Goal: Task Accomplishment & Management: Complete application form

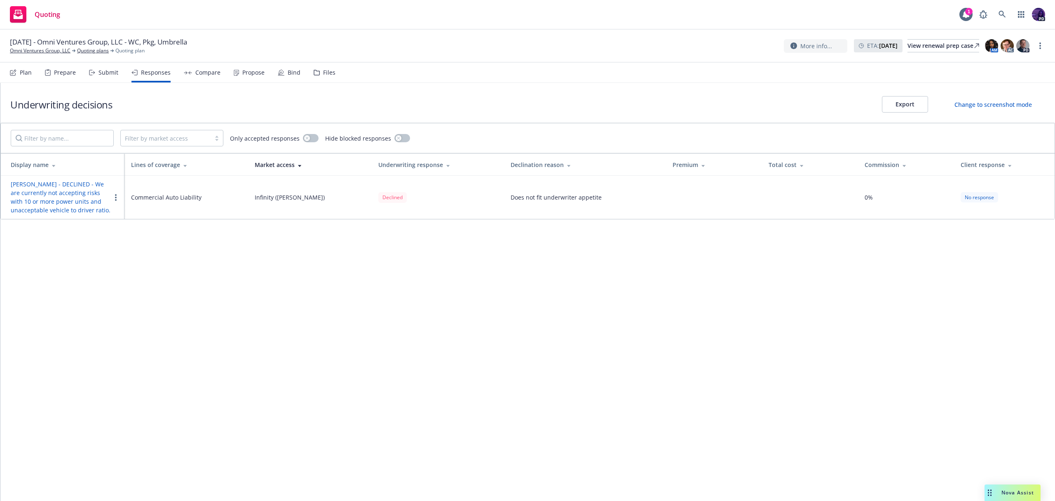
click at [293, 20] on div "Quoting 1 PD" at bounding box center [527, 15] width 1055 height 30
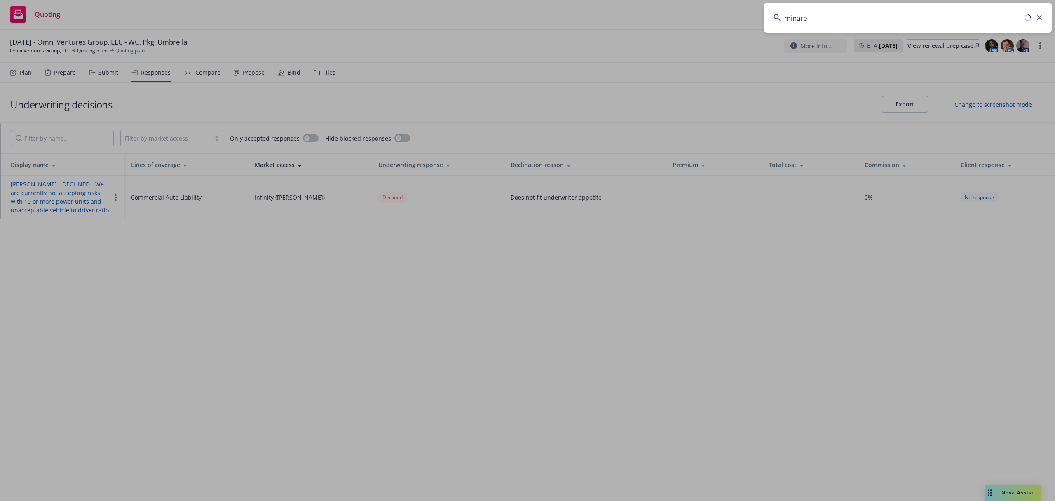
type input "minaret"
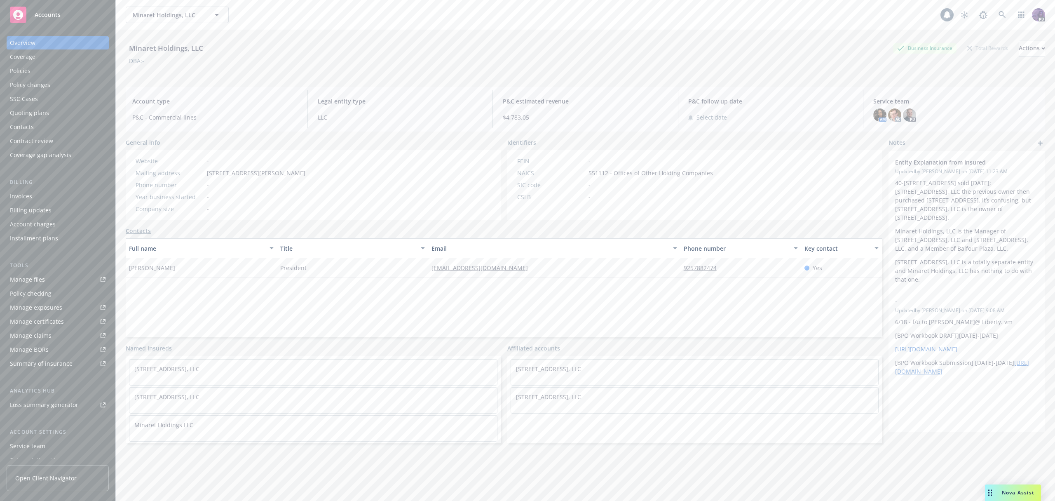
click at [53, 68] on div "Policies" at bounding box center [58, 70] width 96 height 13
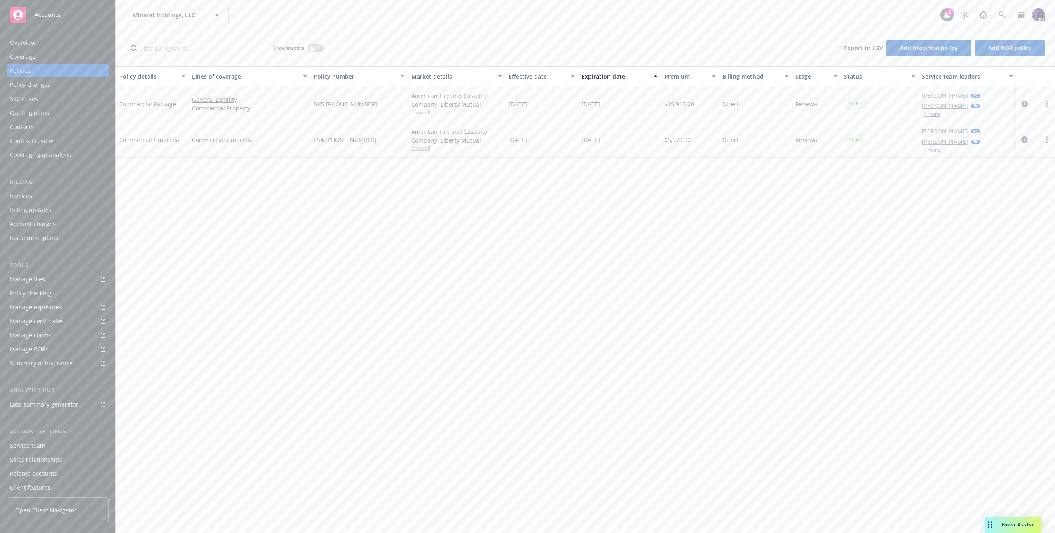
click at [1029, 103] on div at bounding box center [1036, 104] width 32 height 10
click at [1027, 104] on icon "circleInformation" at bounding box center [1024, 104] width 7 height 7
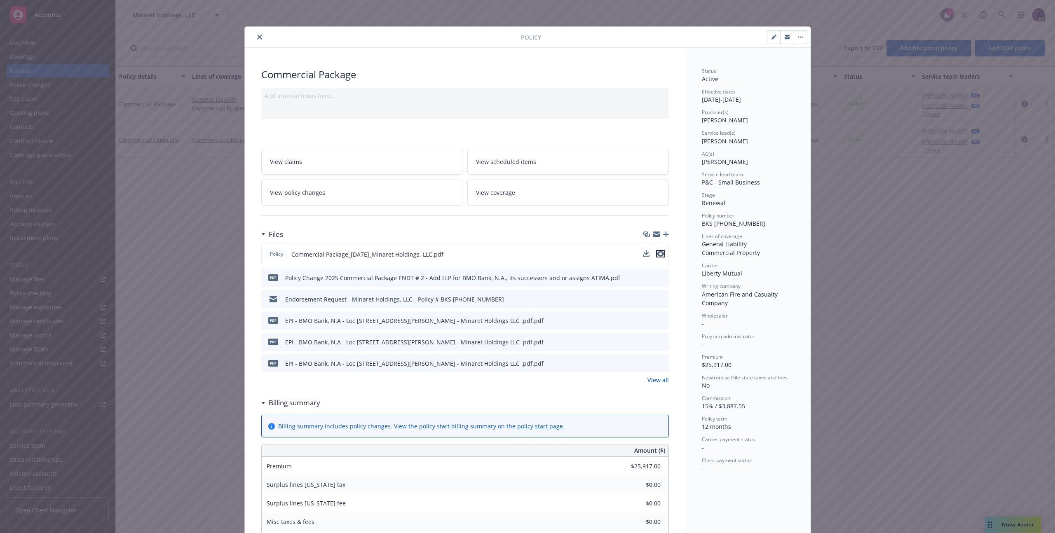
click at [659, 255] on icon "preview file" at bounding box center [660, 254] width 7 height 6
click at [257, 40] on button "close" at bounding box center [260, 37] width 10 height 10
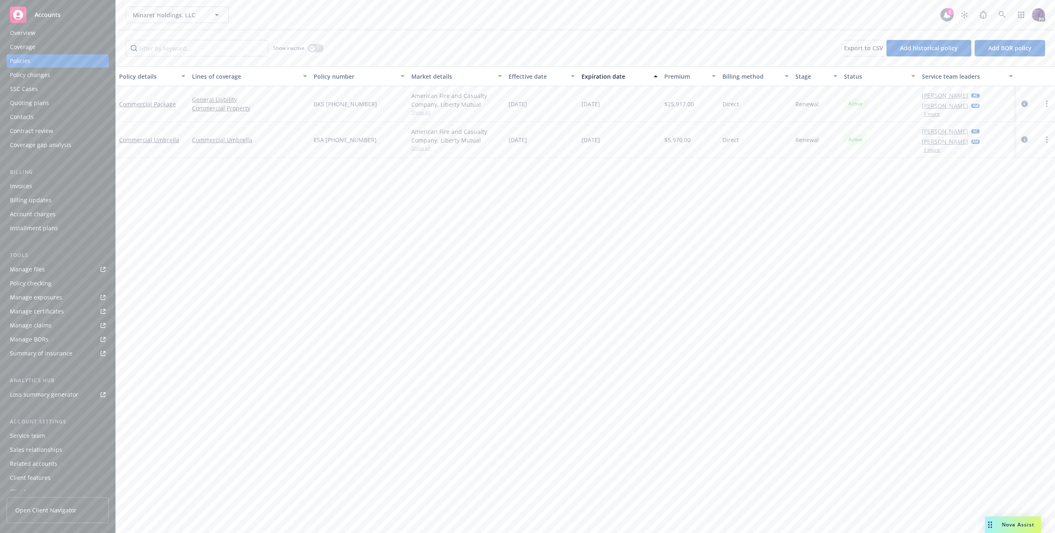
scroll to position [18, 0]
click at [21, 430] on div "Service team" at bounding box center [27, 428] width 35 height 13
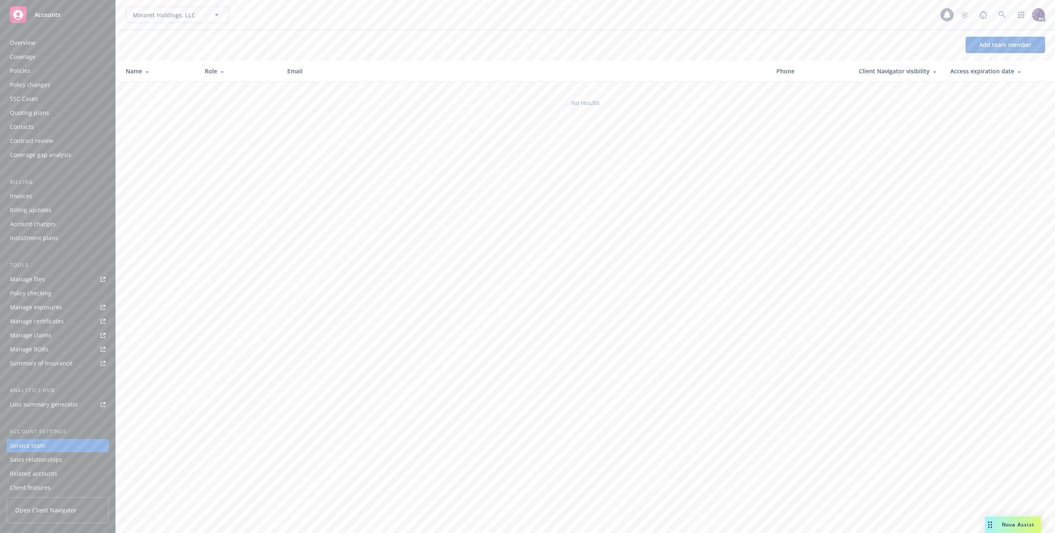
scroll to position [18, 0]
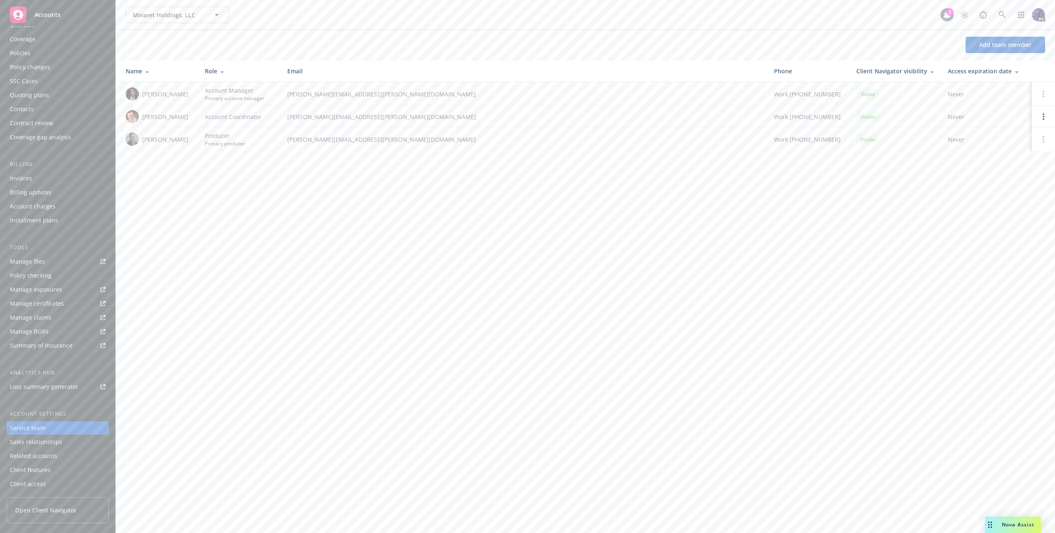
click at [23, 443] on div "Sales relationships" at bounding box center [36, 442] width 52 height 13
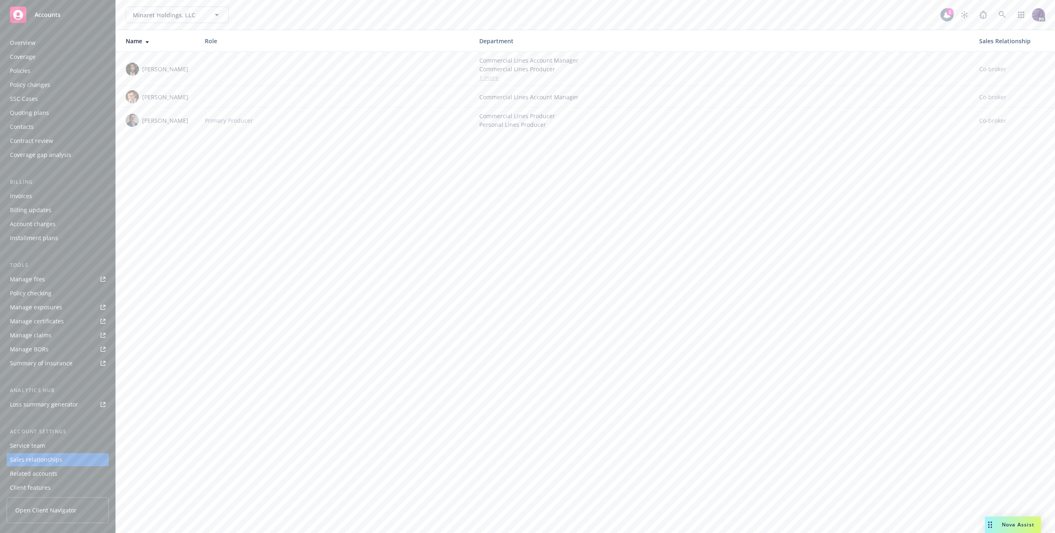
scroll to position [18, 0]
click at [28, 466] on div "Client features" at bounding box center [30, 470] width 41 height 13
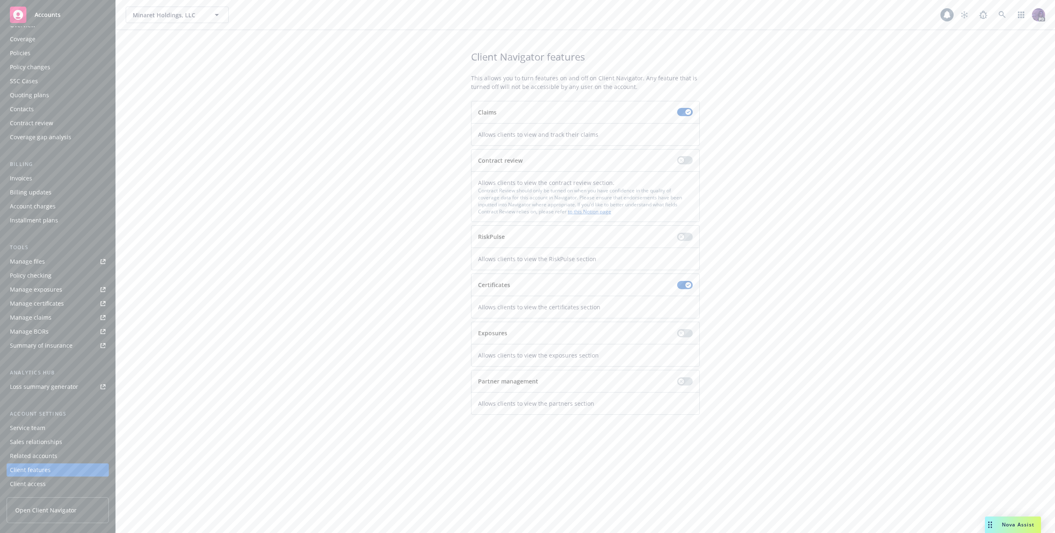
click at [31, 456] on div "Related accounts" at bounding box center [33, 456] width 47 height 13
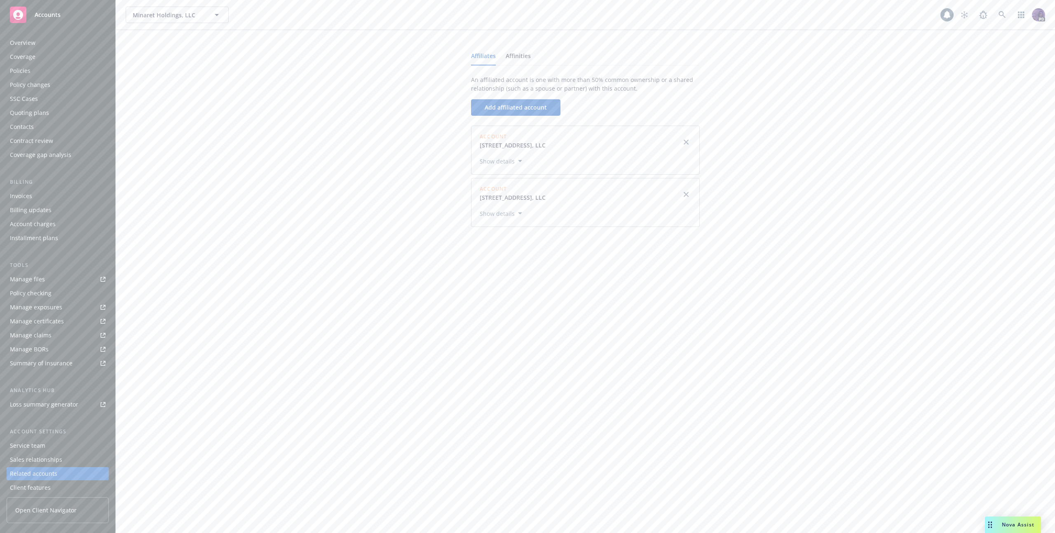
scroll to position [18, 0]
click at [27, 485] on div "Client access" at bounding box center [28, 484] width 36 height 13
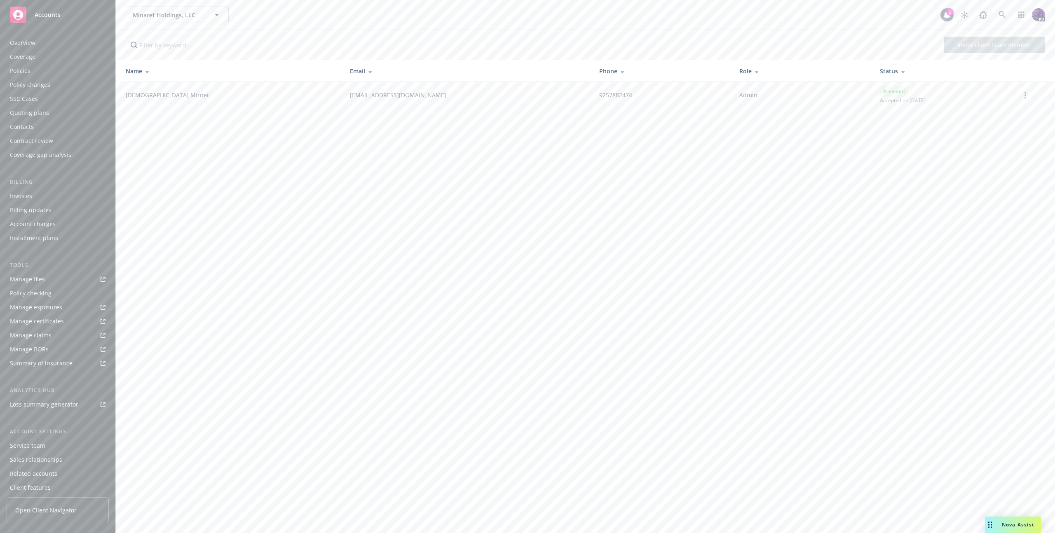
click at [268, 17] on div "Minaret Holdings, LLC Minaret Holdings, LLC" at bounding box center [533, 15] width 815 height 16
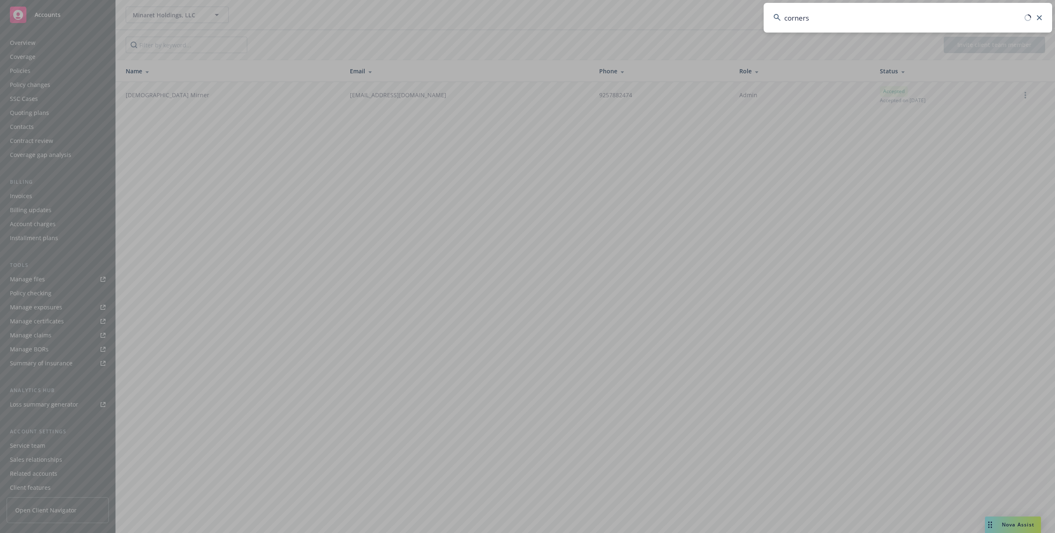
type input "cornerst"
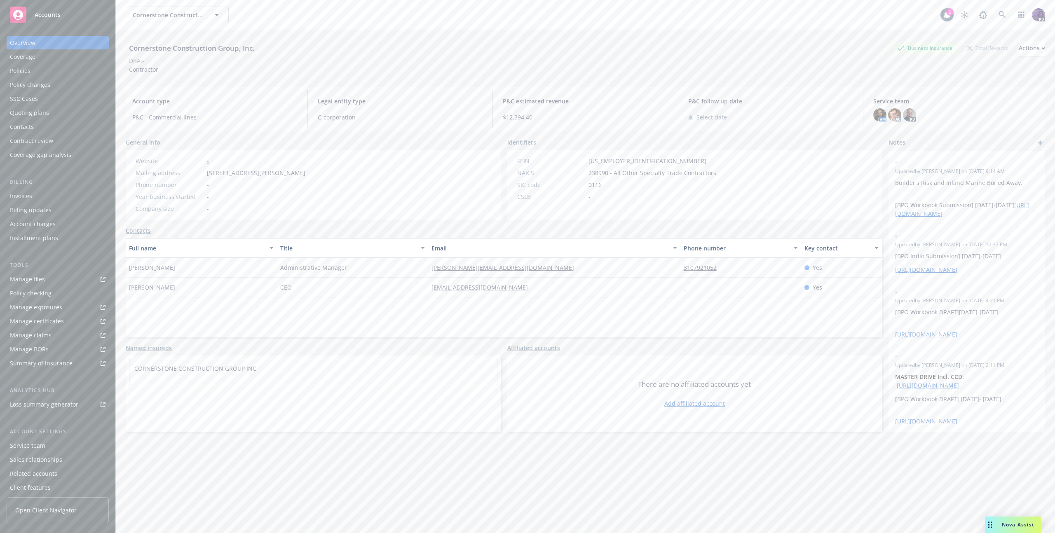
click at [59, 68] on div "Policies" at bounding box center [58, 70] width 96 height 13
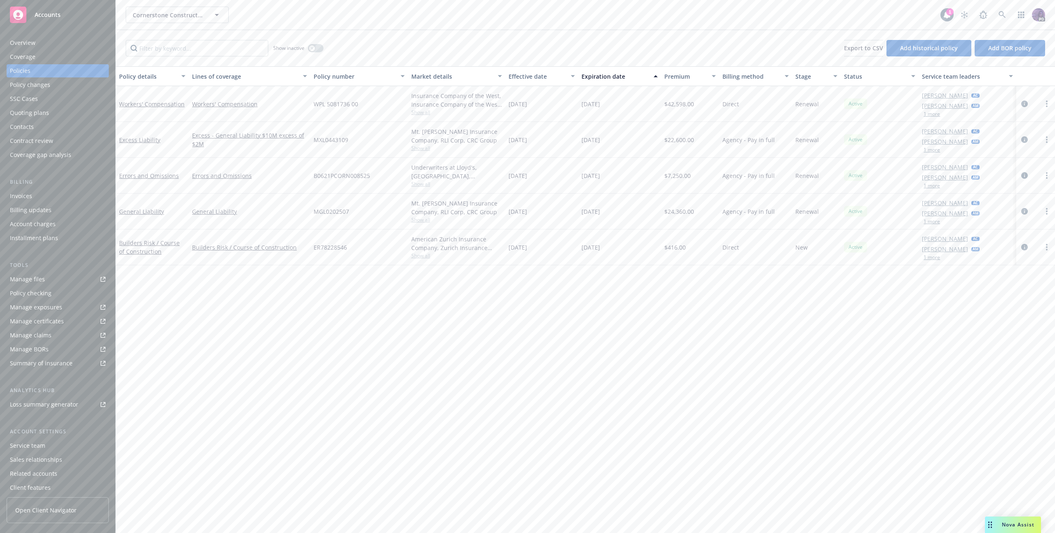
click at [38, 86] on div "Policy changes" at bounding box center [30, 84] width 40 height 13
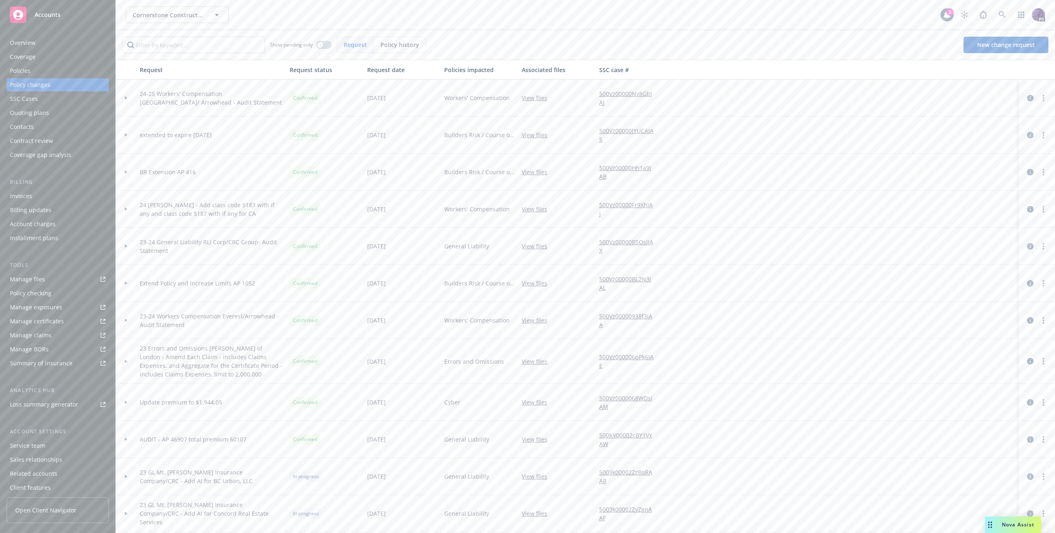
click at [65, 115] on div "Quoting plans" at bounding box center [58, 112] width 96 height 13
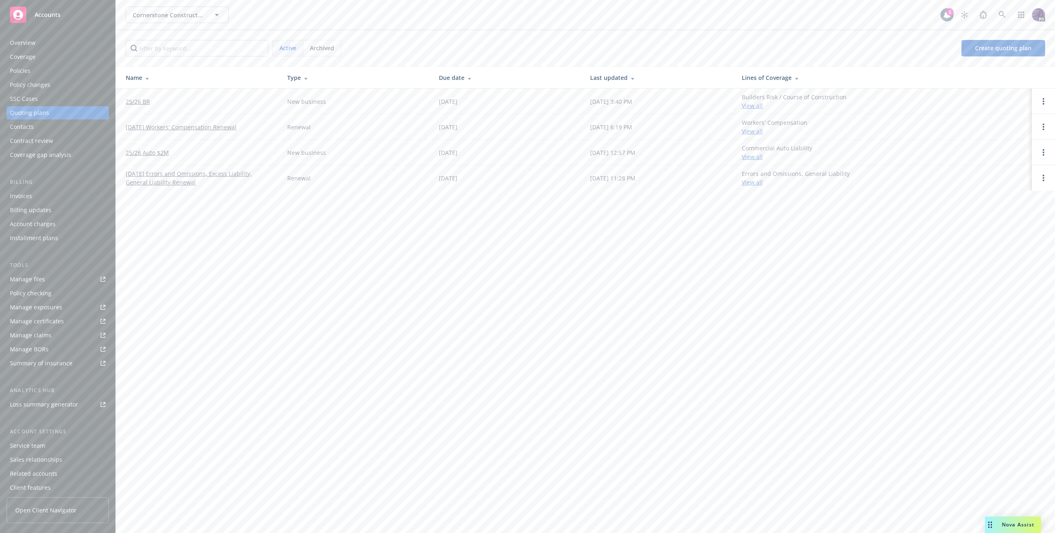
click at [136, 153] on link "25/26 Auto $2M" at bounding box center [147, 152] width 43 height 9
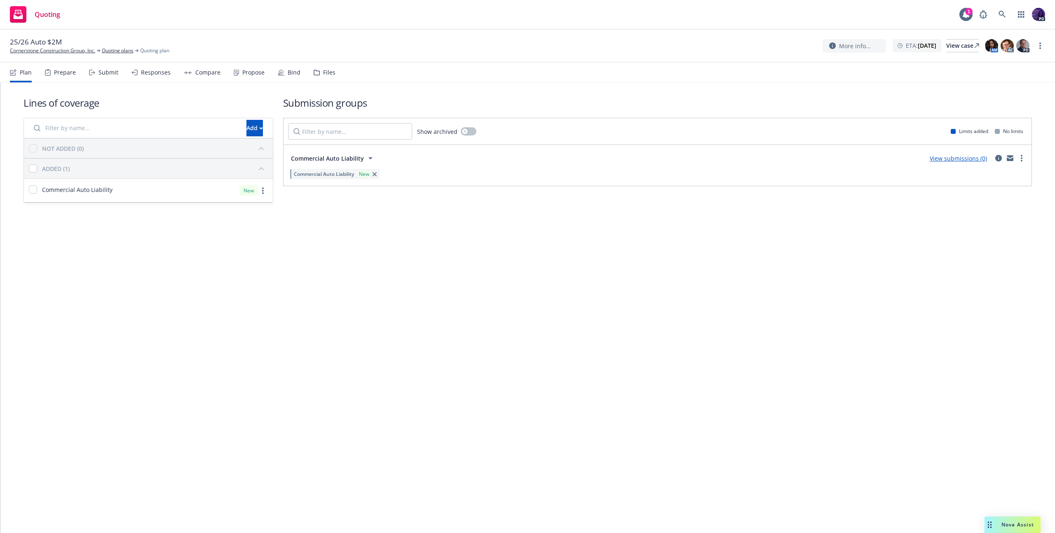
click at [56, 75] on div "Prepare" at bounding box center [65, 72] width 22 height 7
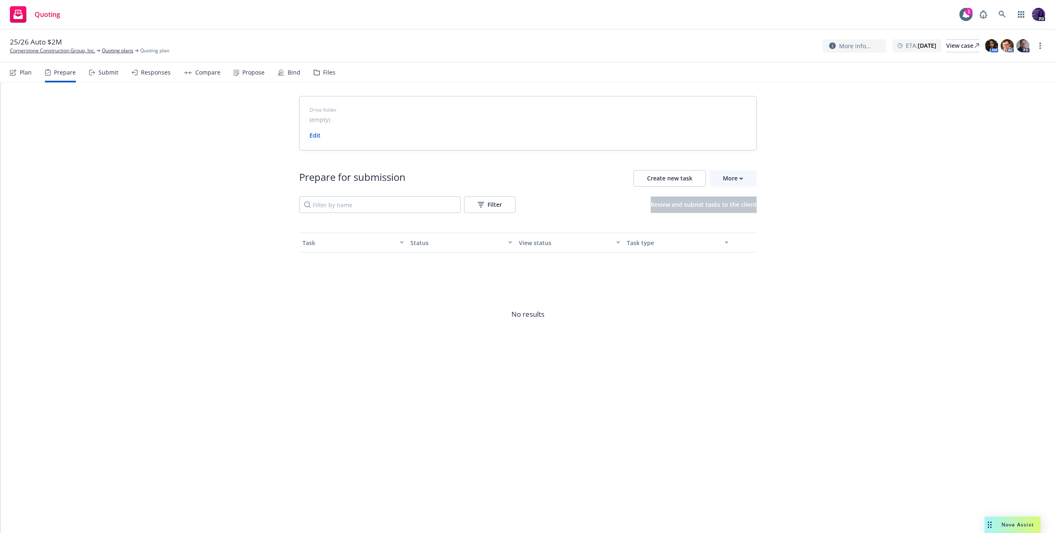
click at [99, 73] on div "Submit" at bounding box center [109, 72] width 20 height 7
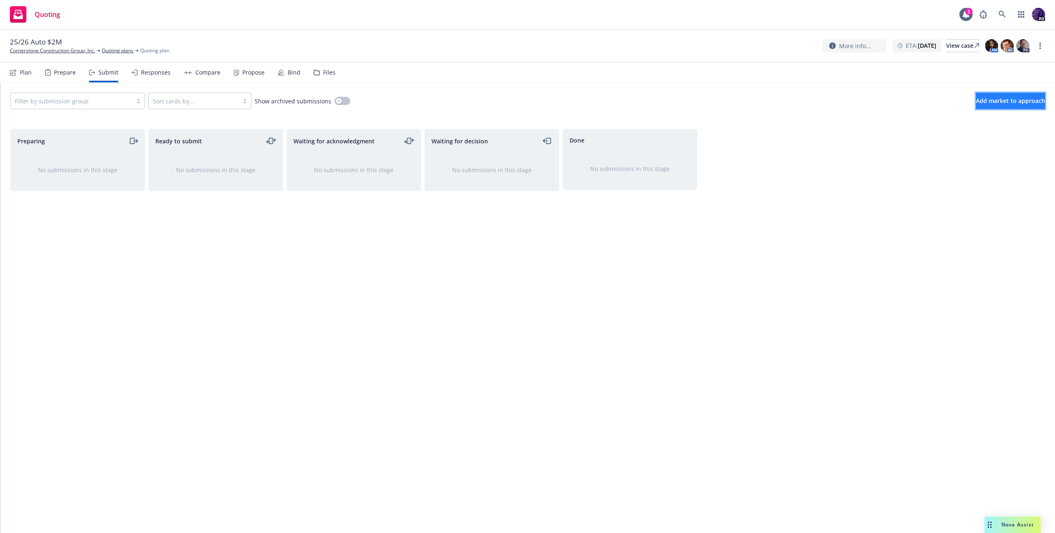
click at [976, 99] on span "Add market to approach" at bounding box center [1010, 101] width 69 height 8
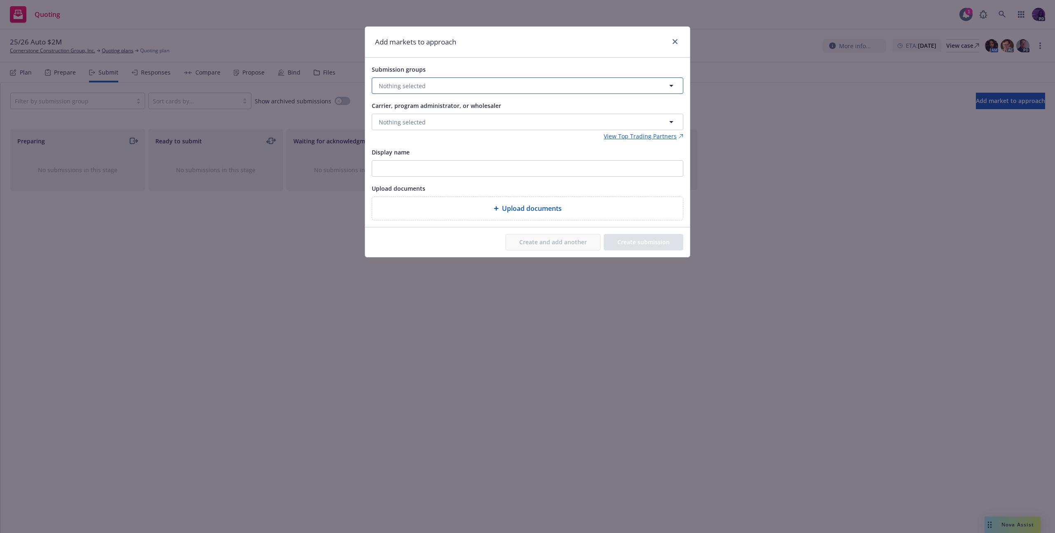
click at [411, 88] on span "Nothing selected" at bounding box center [402, 86] width 47 height 9
click at [385, 129] on input "checkbox" at bounding box center [385, 127] width 8 height 8
checkbox input "true"
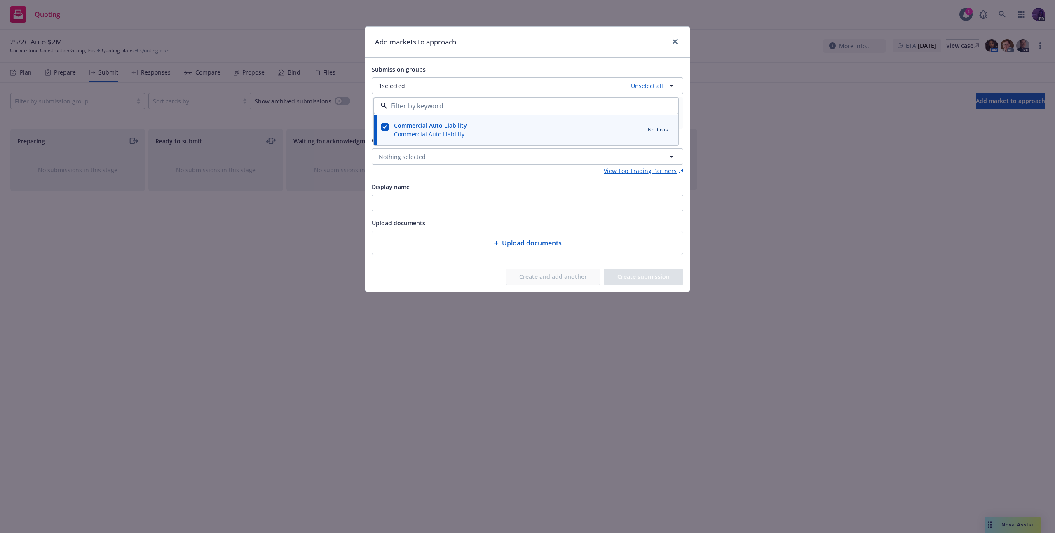
click at [496, 66] on div "Submission groups" at bounding box center [528, 69] width 312 height 10
click at [451, 160] on button "Nothing selected" at bounding box center [528, 156] width 312 height 16
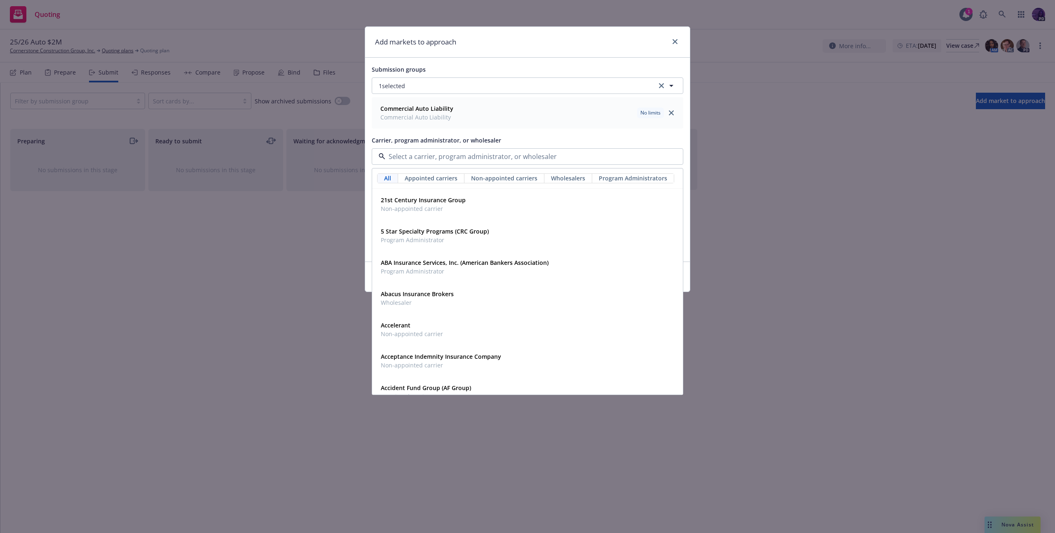
click at [492, 117] on div "Commercial Auto Liability Commercial Auto Liability No limits" at bounding box center [527, 113] width 301 height 21
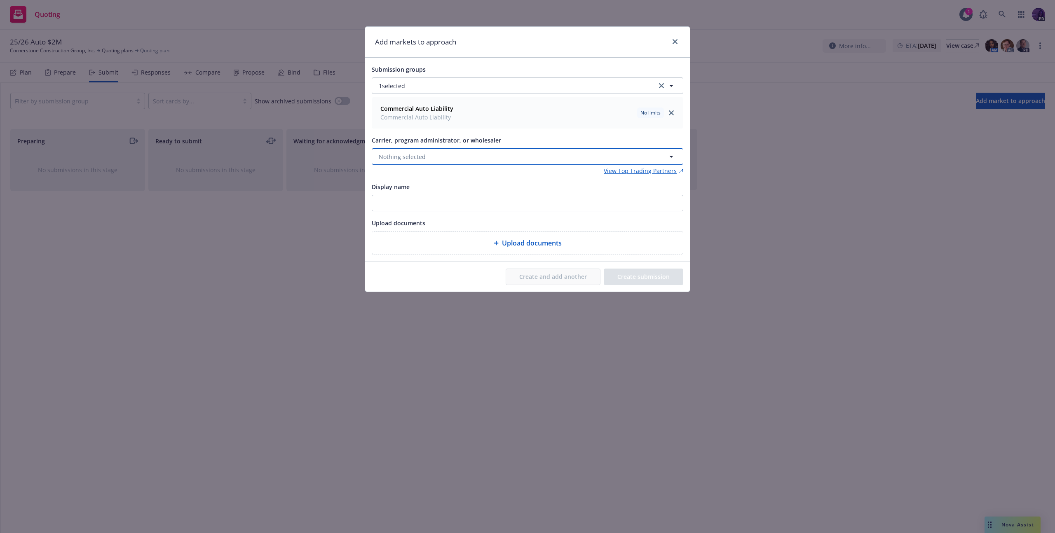
click at [496, 162] on button "Nothing selected" at bounding box center [528, 156] width 312 height 16
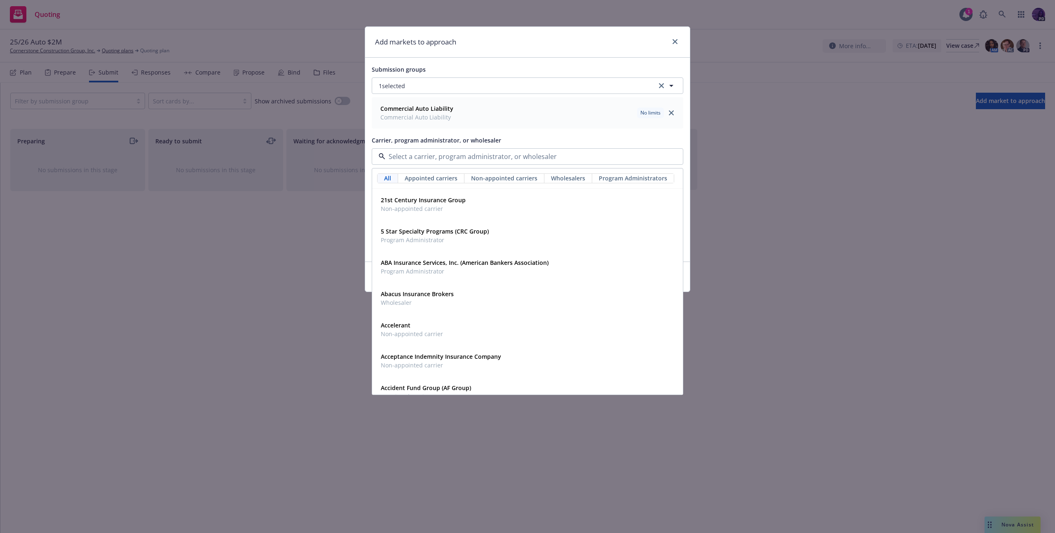
click at [646, 40] on div "Add markets to approach" at bounding box center [527, 42] width 325 height 31
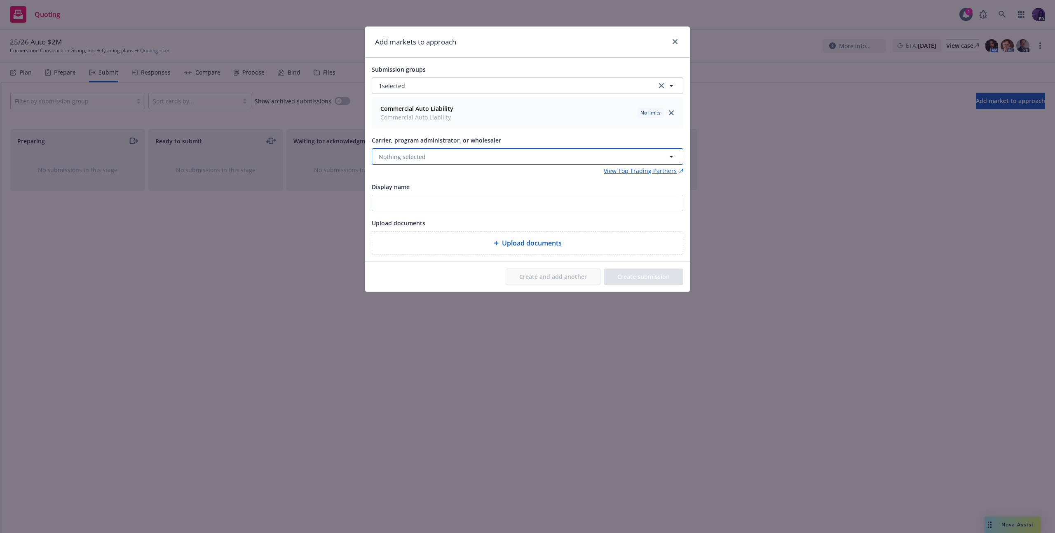
click at [538, 154] on button "Nothing selected" at bounding box center [528, 156] width 312 height 16
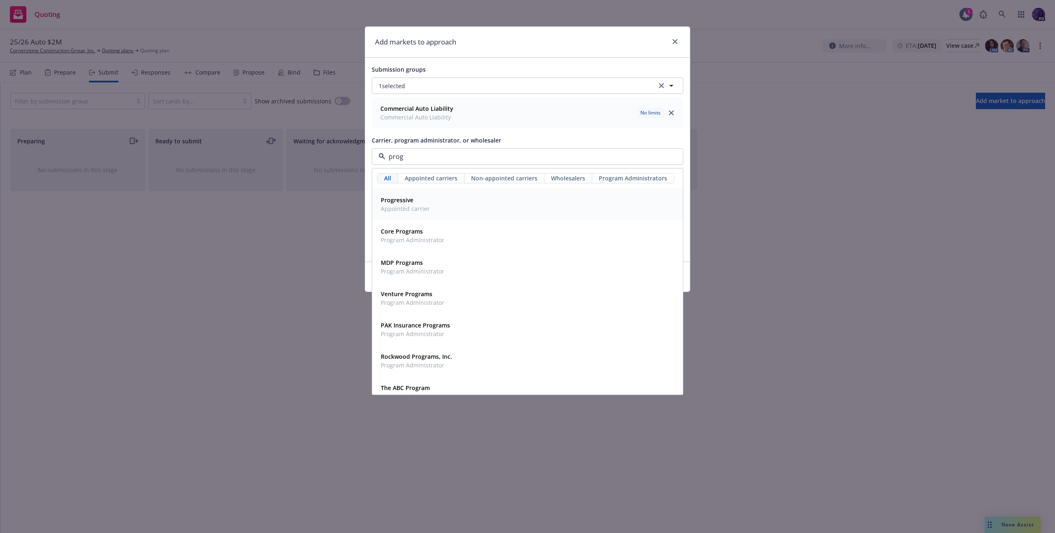
click at [426, 202] on span "Progressive" at bounding box center [405, 200] width 49 height 9
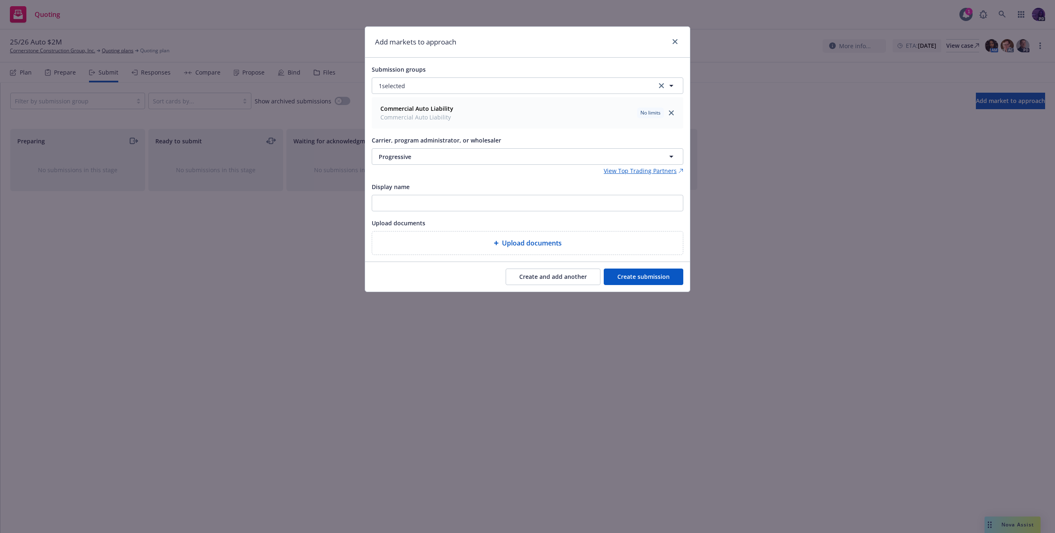
click at [521, 273] on button "Create and add another" at bounding box center [553, 277] width 95 height 16
click at [413, 160] on span "Nothing selected" at bounding box center [402, 157] width 47 height 9
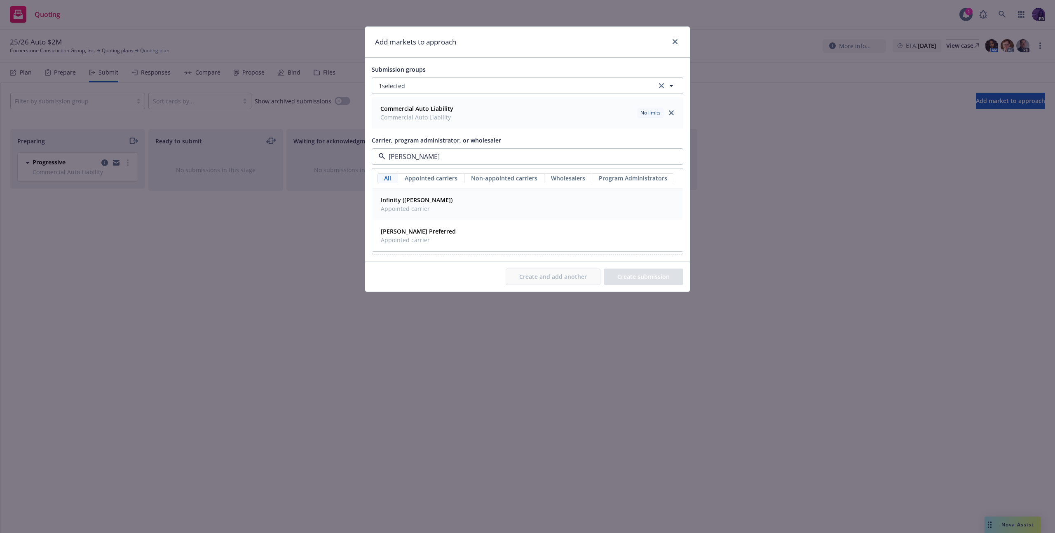
click at [413, 204] on strong "Infinity (Kemper)" at bounding box center [417, 200] width 72 height 8
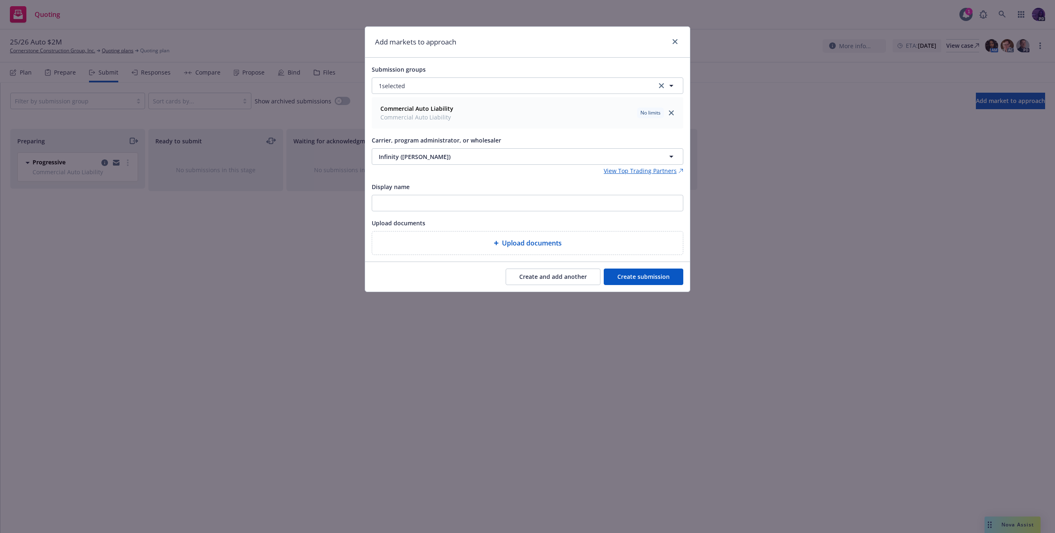
click at [531, 280] on button "Create and add another" at bounding box center [553, 277] width 95 height 16
click at [440, 159] on button "Nothing selected" at bounding box center [528, 156] width 312 height 16
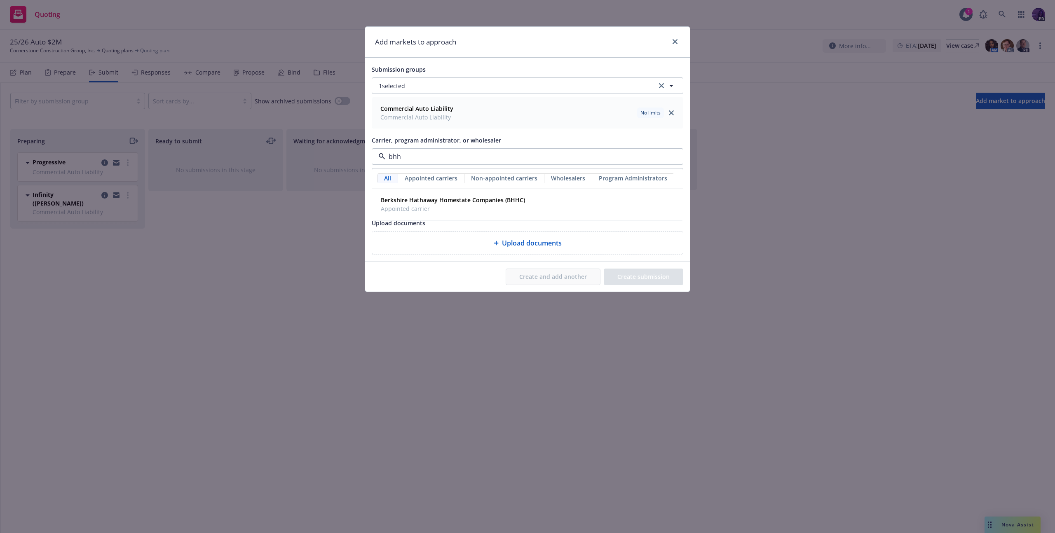
type input "bhhc"
click at [466, 197] on strong "Berkshire Hathaway Homestate Companies (BHHC)" at bounding box center [453, 200] width 144 height 8
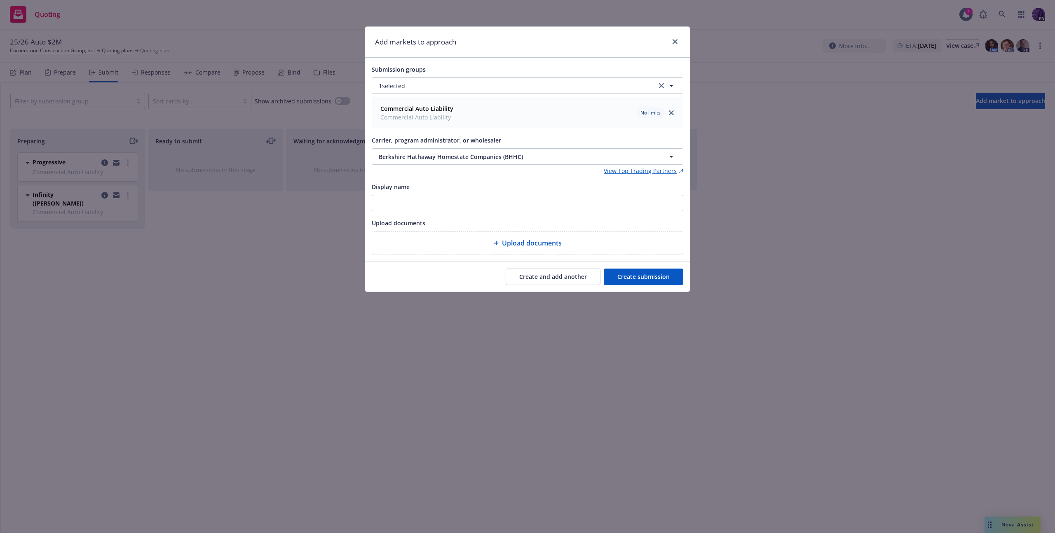
drag, startPoint x: 556, startPoint y: 277, endPoint x: 548, endPoint y: 268, distance: 12.3
click at [554, 275] on button "Create and add another" at bounding box center [553, 277] width 95 height 16
click at [458, 157] on button "Nothing selected" at bounding box center [528, 156] width 312 height 16
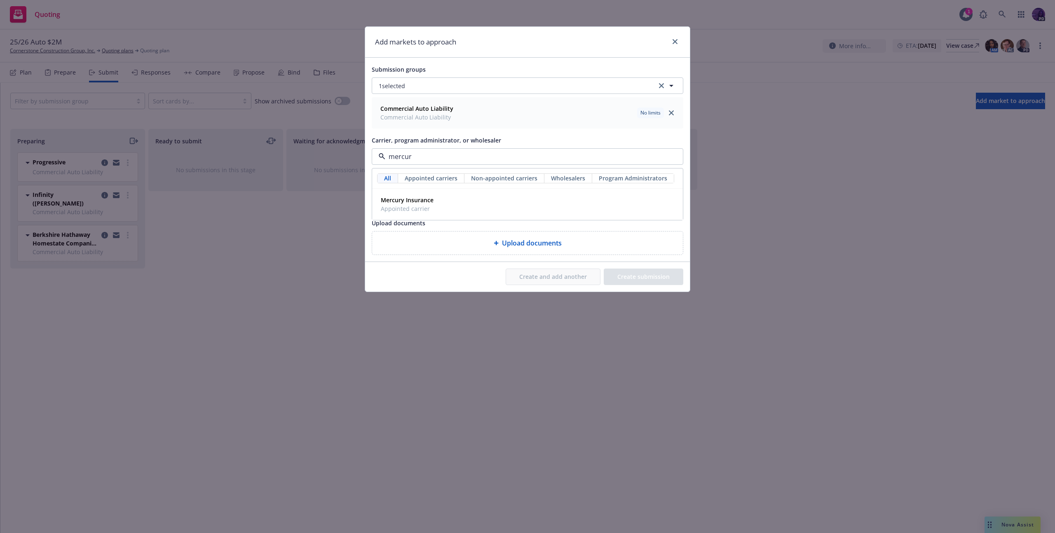
type input "mercury"
click at [442, 202] on div "Mercury Insurance Appointed carrier" at bounding box center [528, 204] width 300 height 21
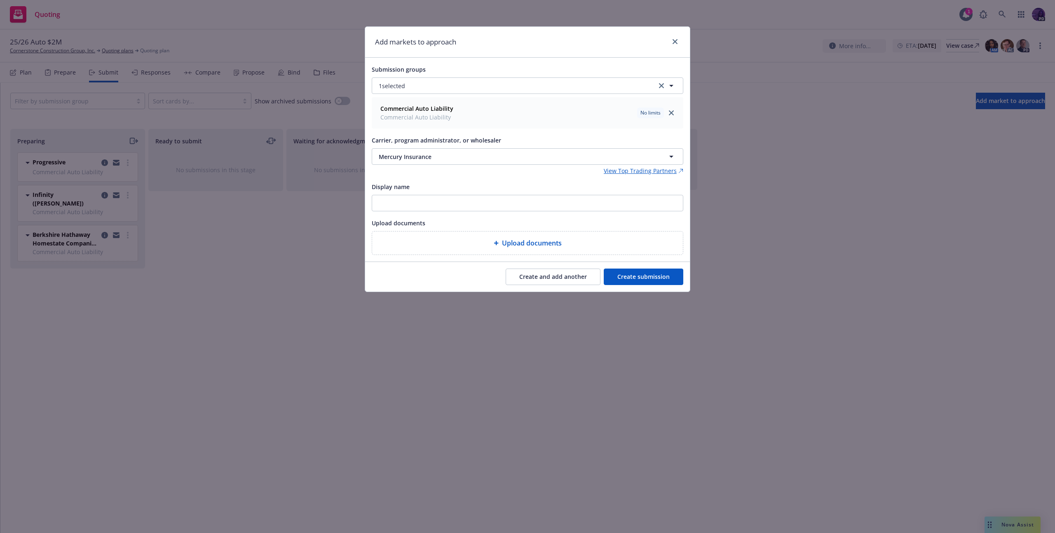
click at [610, 270] on button "Create submission" at bounding box center [644, 277] width 80 height 16
